Goal: Transaction & Acquisition: Purchase product/service

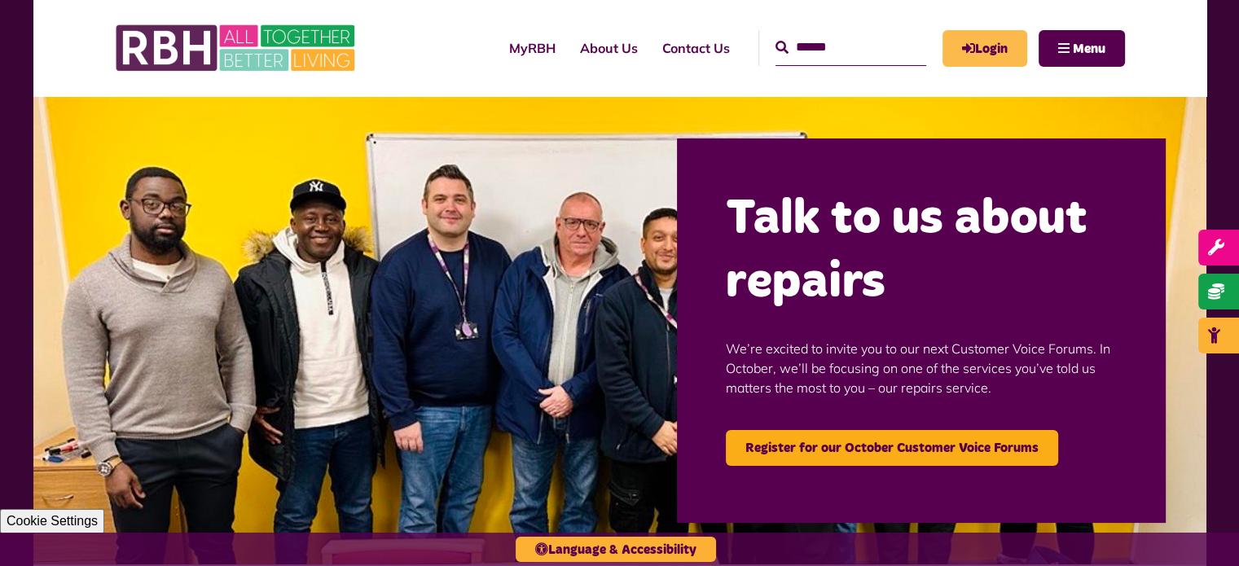
click at [0, 0] on icon "MyRBH" at bounding box center [0, 0] width 0 height 0
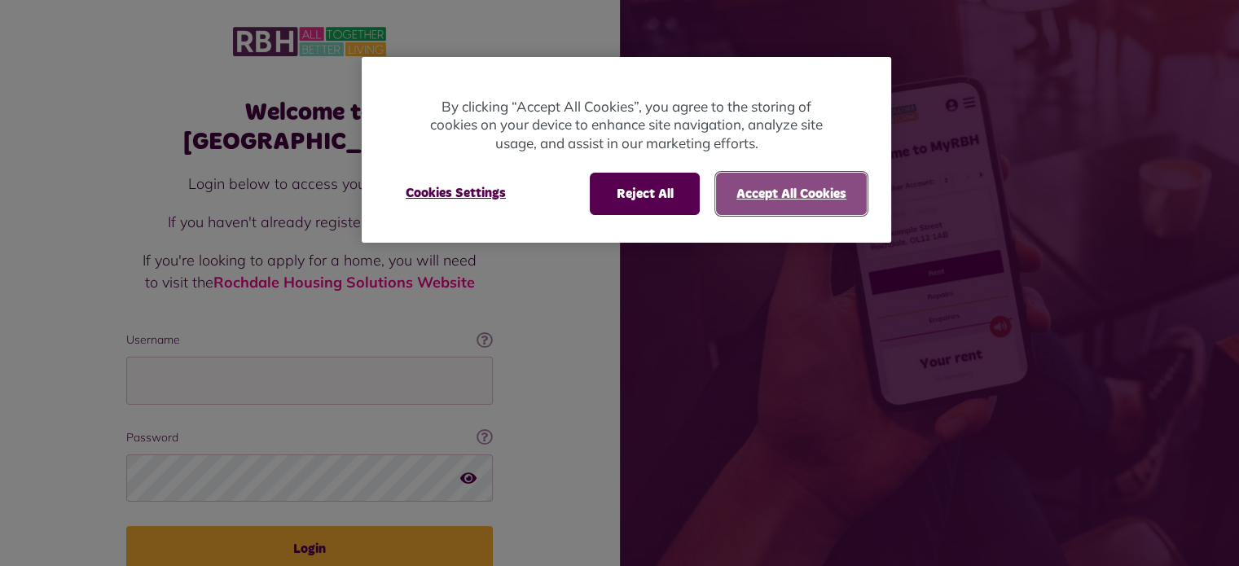
click at [751, 201] on button "Accept All Cookies" at bounding box center [791, 194] width 151 height 42
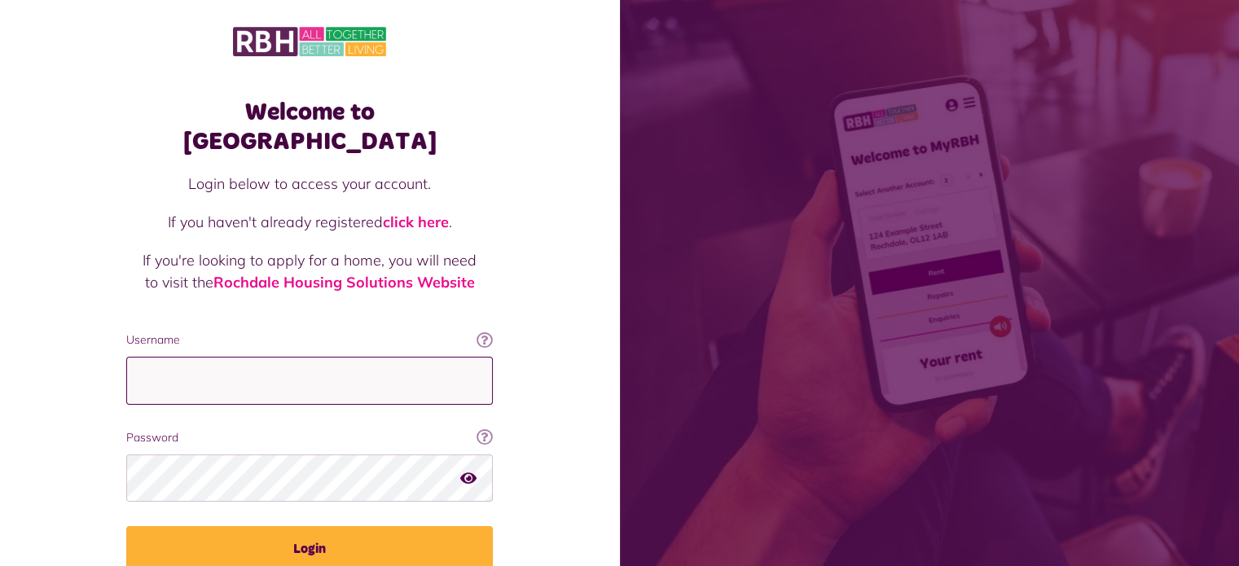
click at [394, 362] on input "Username" at bounding box center [309, 381] width 366 height 48
type input "**********"
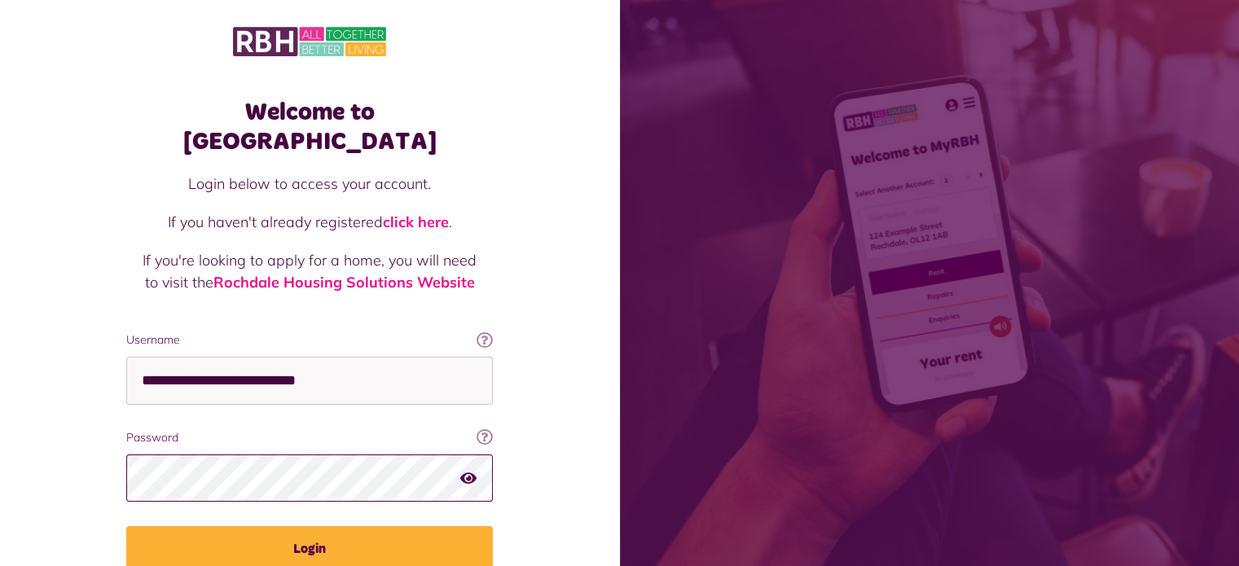
click at [126, 526] on button "Login" at bounding box center [309, 549] width 366 height 46
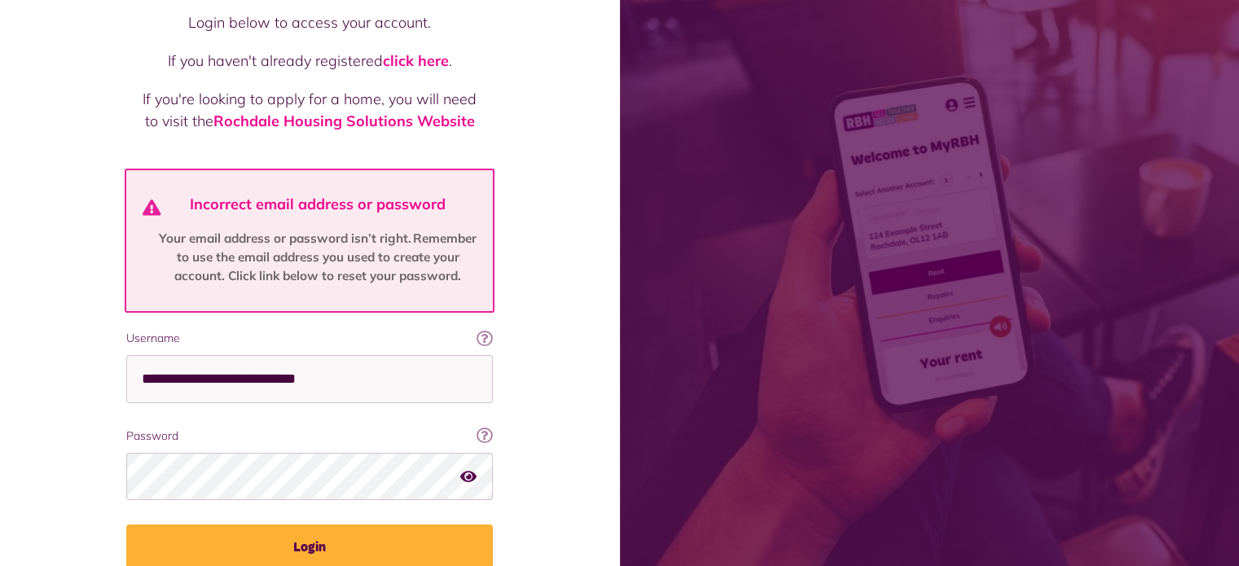
scroll to position [218, 0]
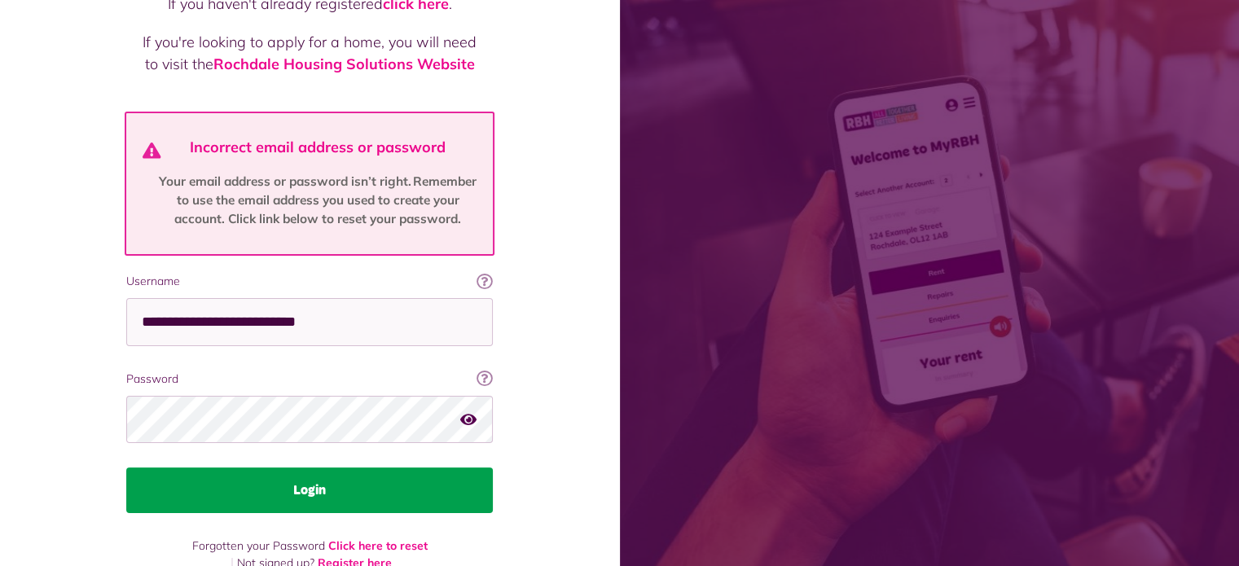
click at [296, 467] on button "Login" at bounding box center [309, 490] width 366 height 46
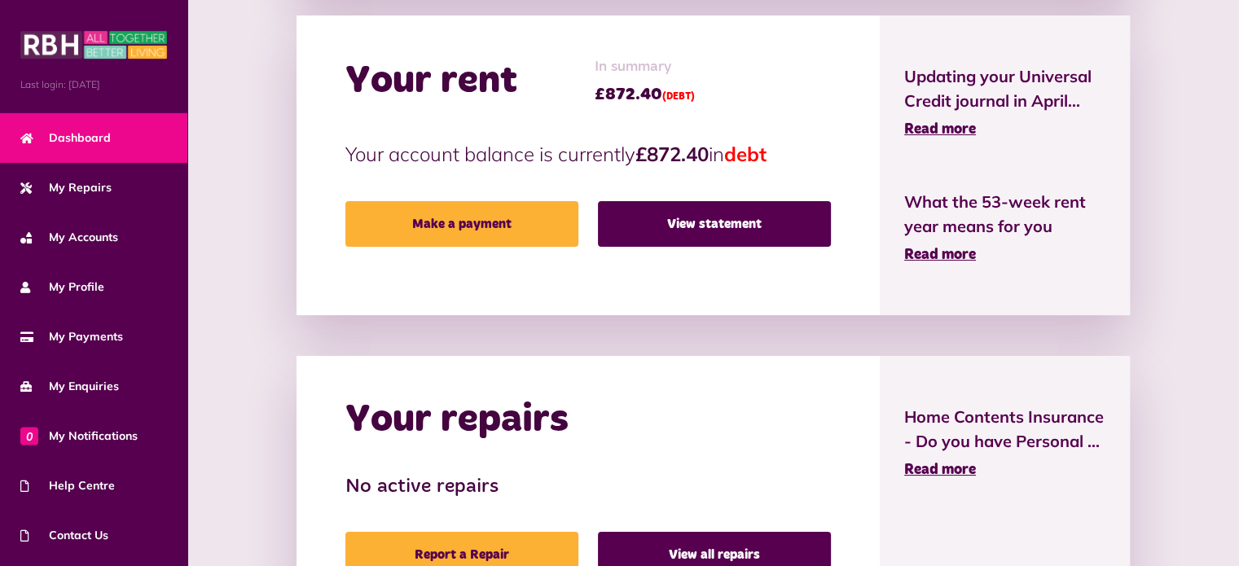
scroll to position [432, 0]
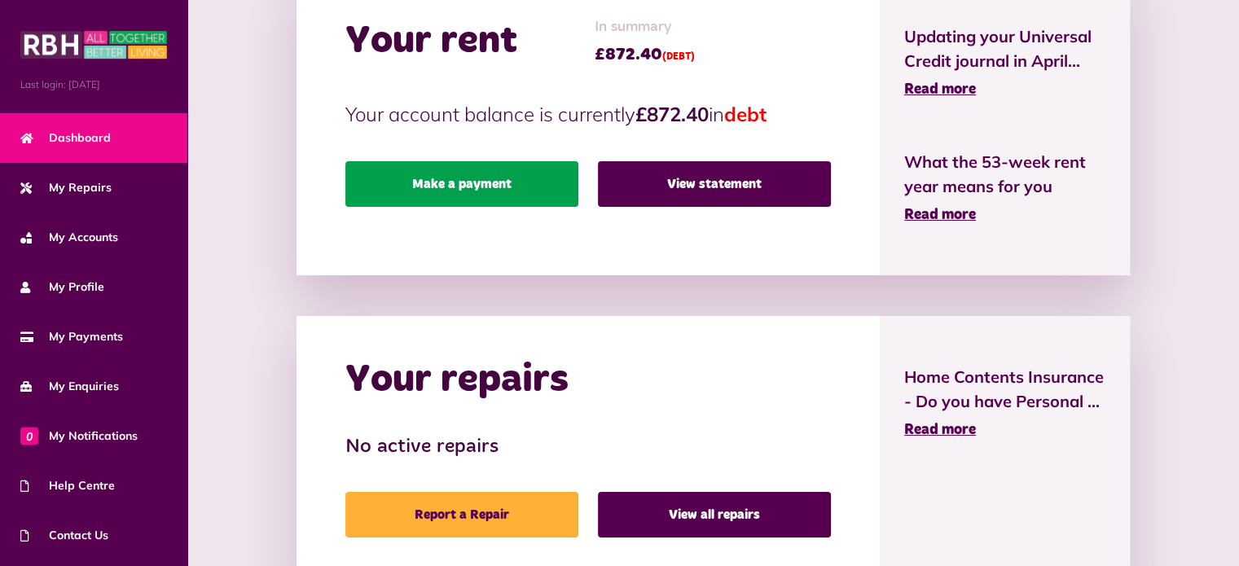
click at [502, 179] on link "Make a payment" at bounding box center [461, 184] width 233 height 46
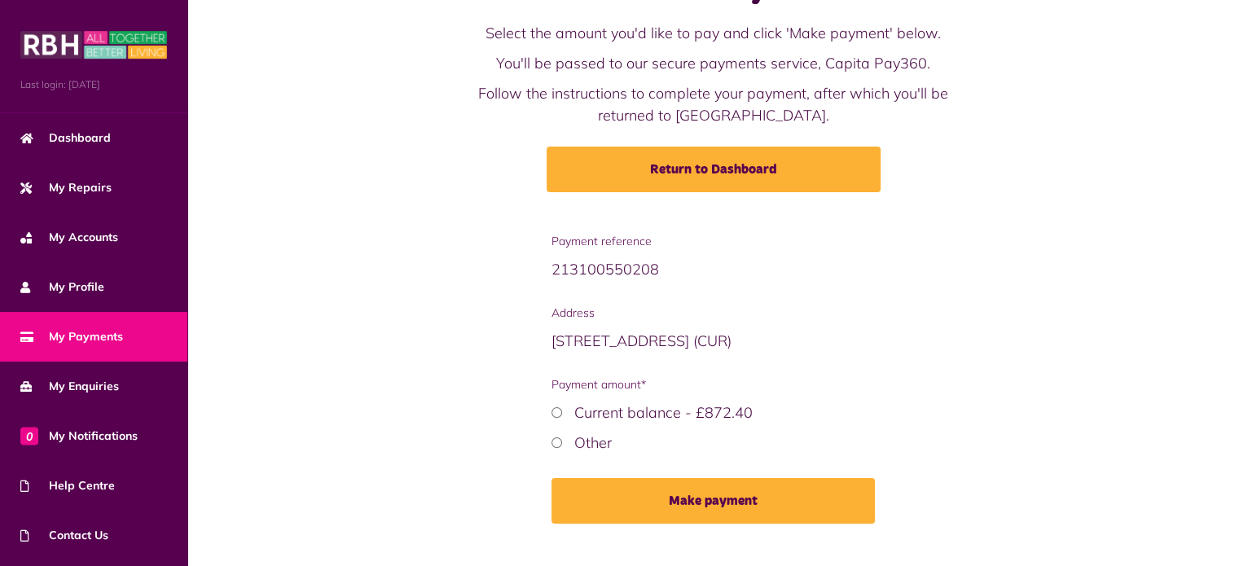
scroll to position [108, 0]
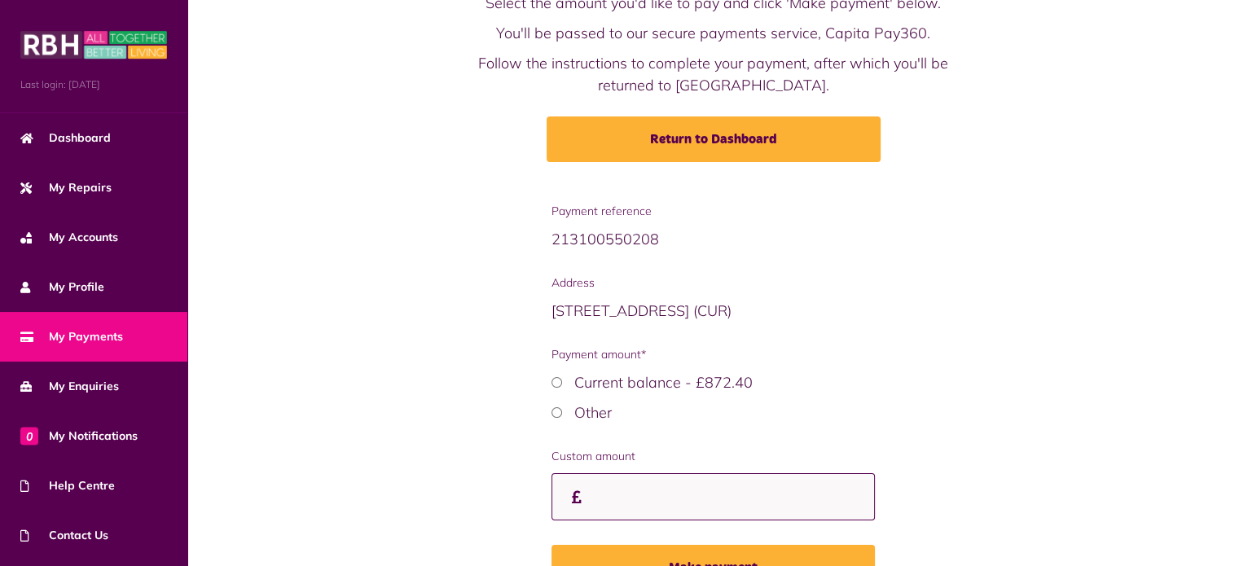
click at [628, 506] on input "Custom amount" at bounding box center [712, 497] width 323 height 48
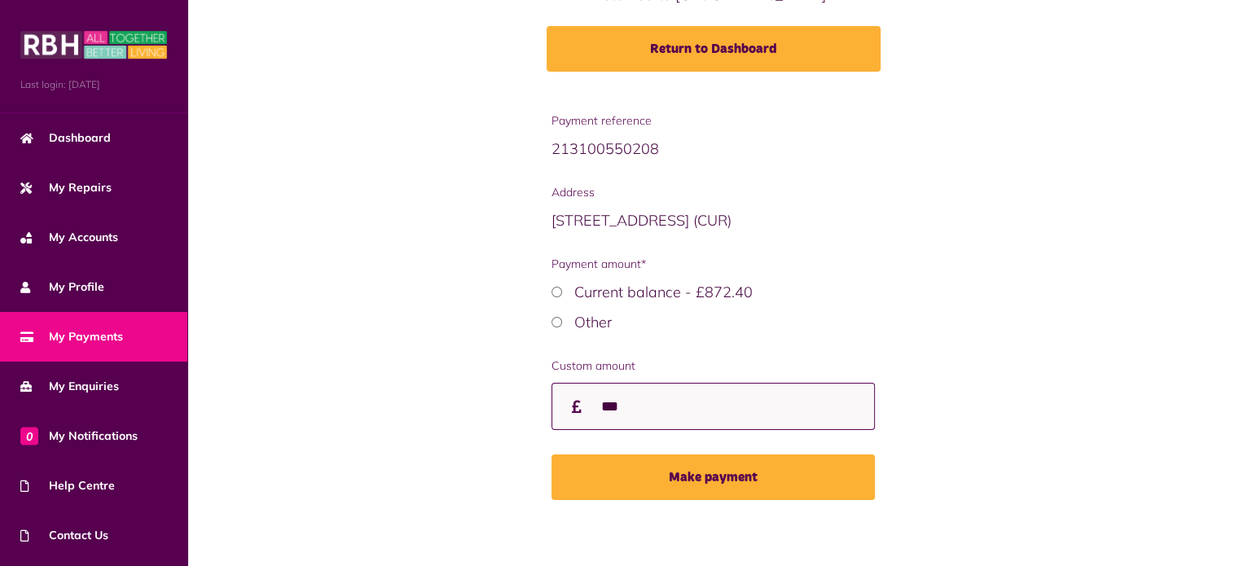
scroll to position [205, 0]
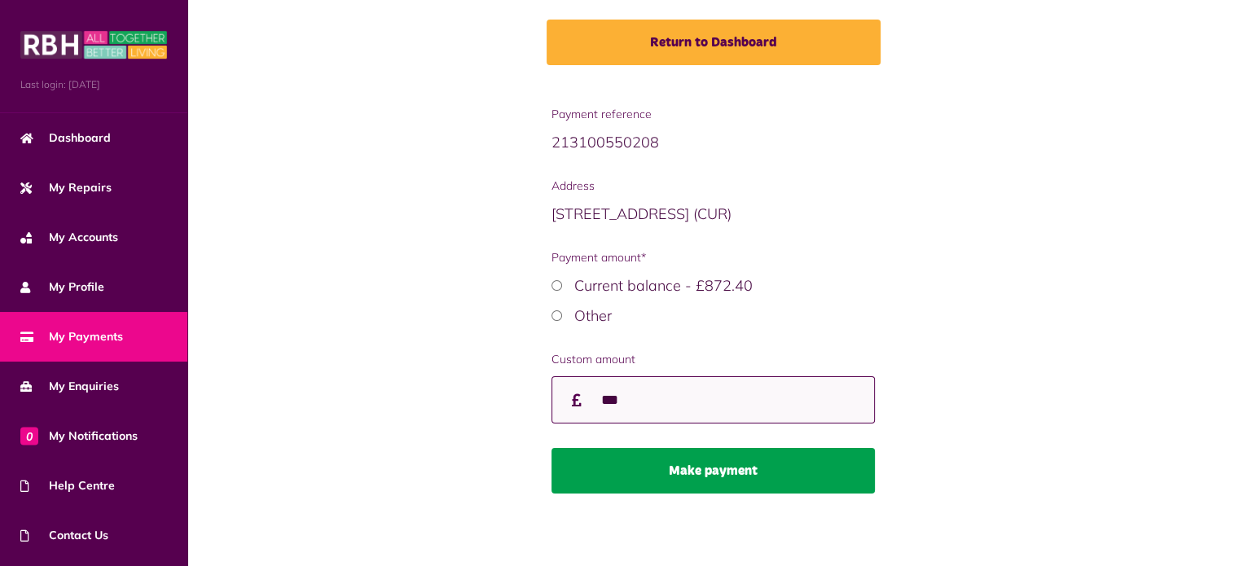
type input "***"
click at [710, 476] on button "Make payment" at bounding box center [712, 471] width 323 height 46
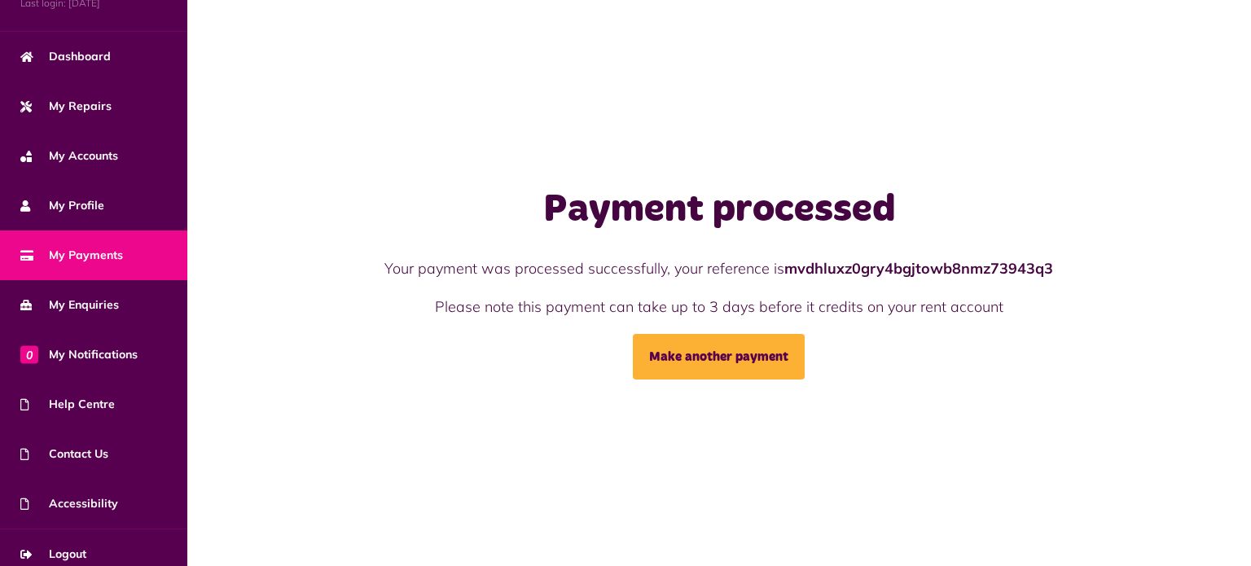
scroll to position [92, 0]
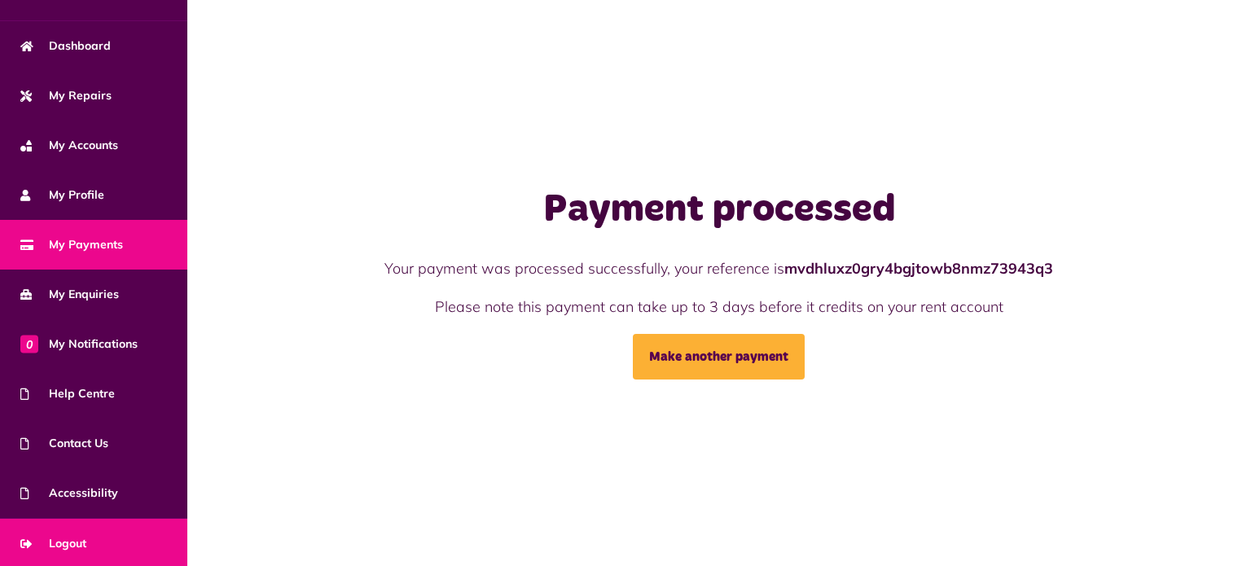
click at [62, 542] on span "Logout" at bounding box center [53, 543] width 66 height 17
